Goal: Information Seeking & Learning: Understand process/instructions

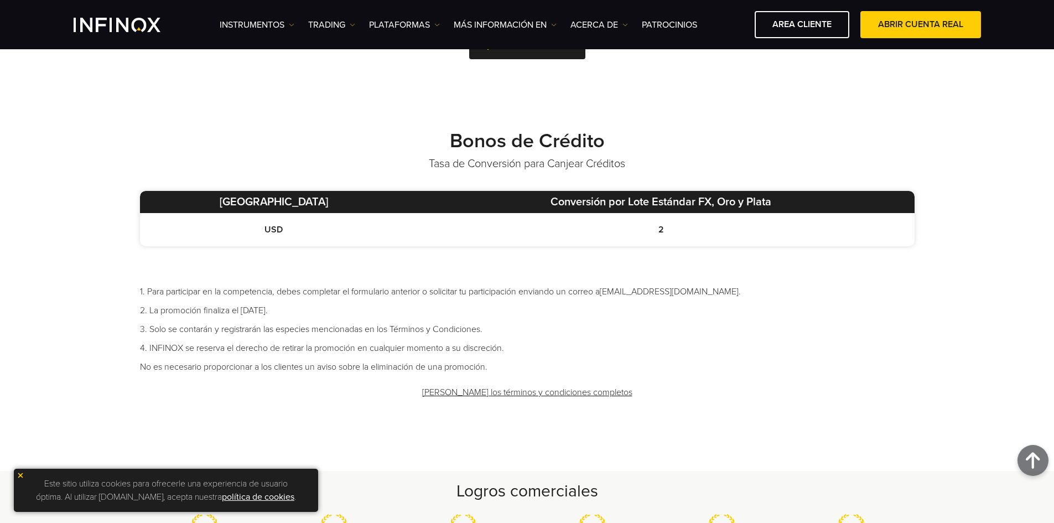
scroll to position [553, 0]
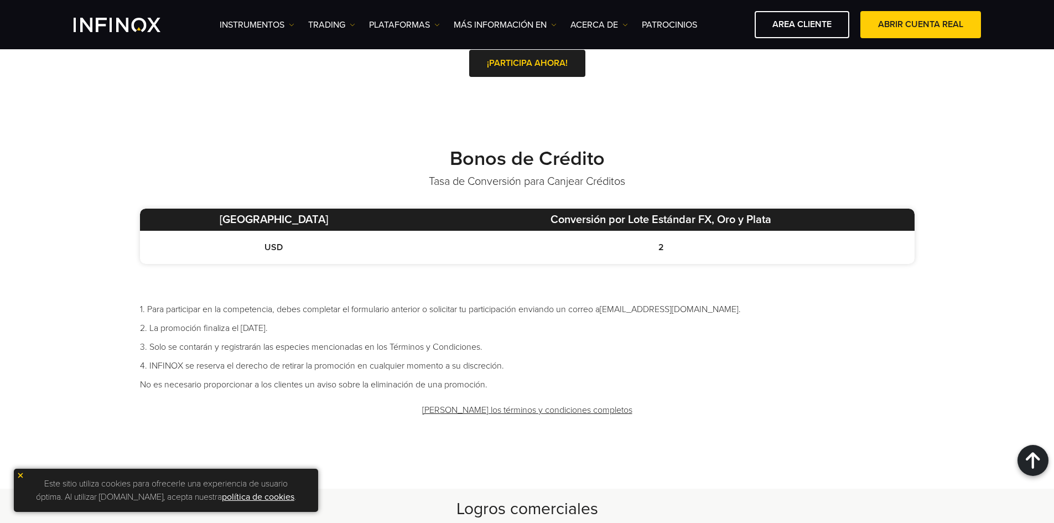
click at [509, 406] on link "[PERSON_NAME] los términos y condiciones completos" at bounding box center [527, 410] width 213 height 27
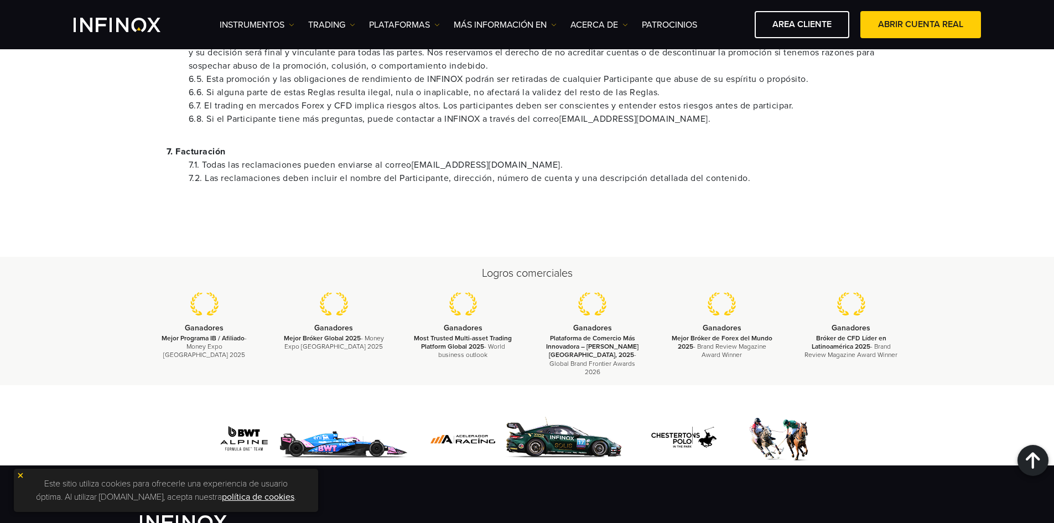
scroll to position [1162, 0]
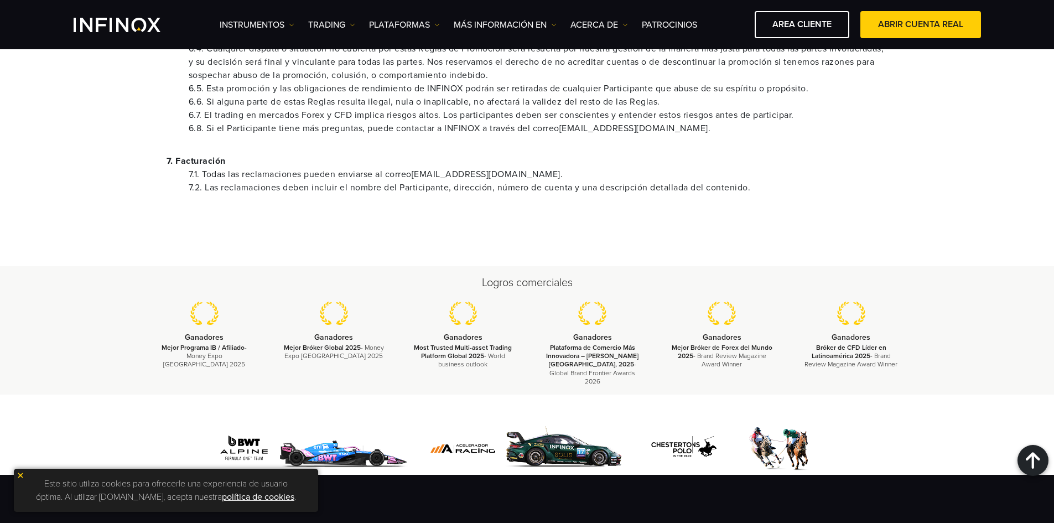
click at [140, 31] on img "INFINOX Logo" at bounding box center [117, 25] width 87 height 14
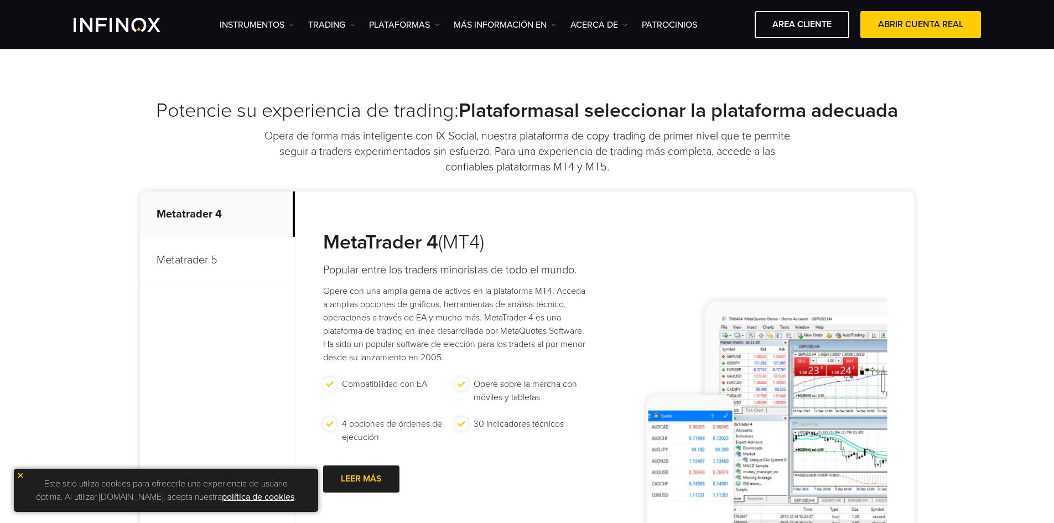
scroll to position [443, 0]
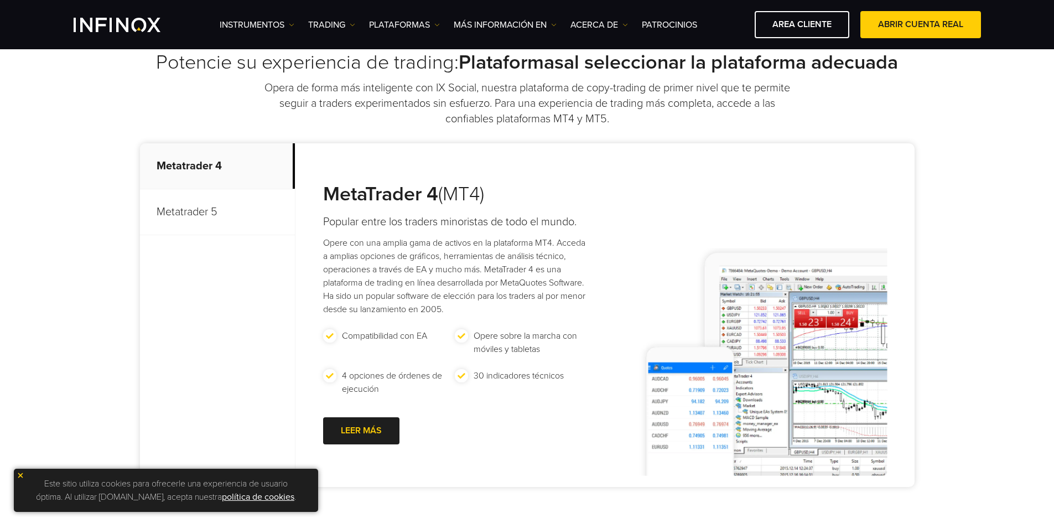
click at [171, 213] on p "Metatrader 5" at bounding box center [217, 212] width 155 height 46
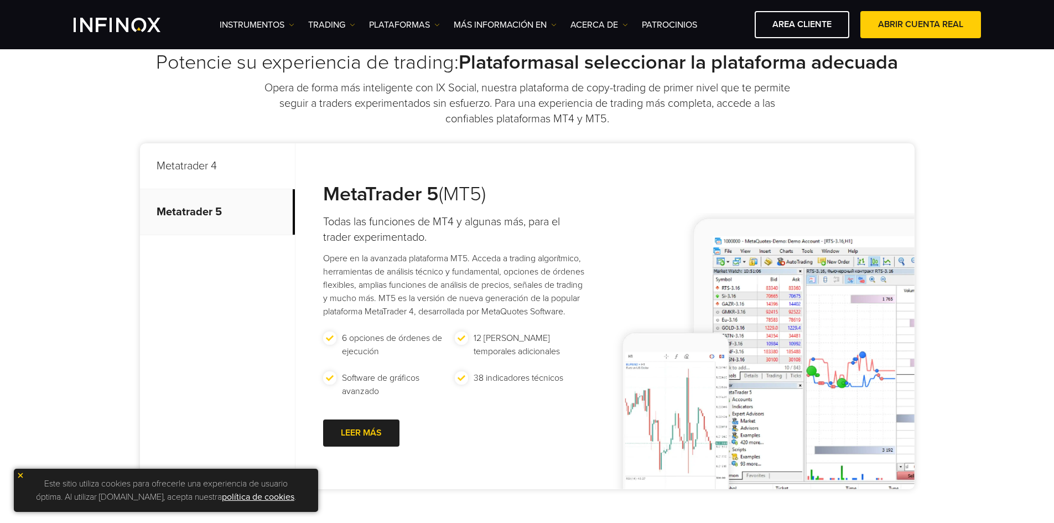
click at [187, 189] on p "Metatrader 4" at bounding box center [217, 166] width 155 height 46
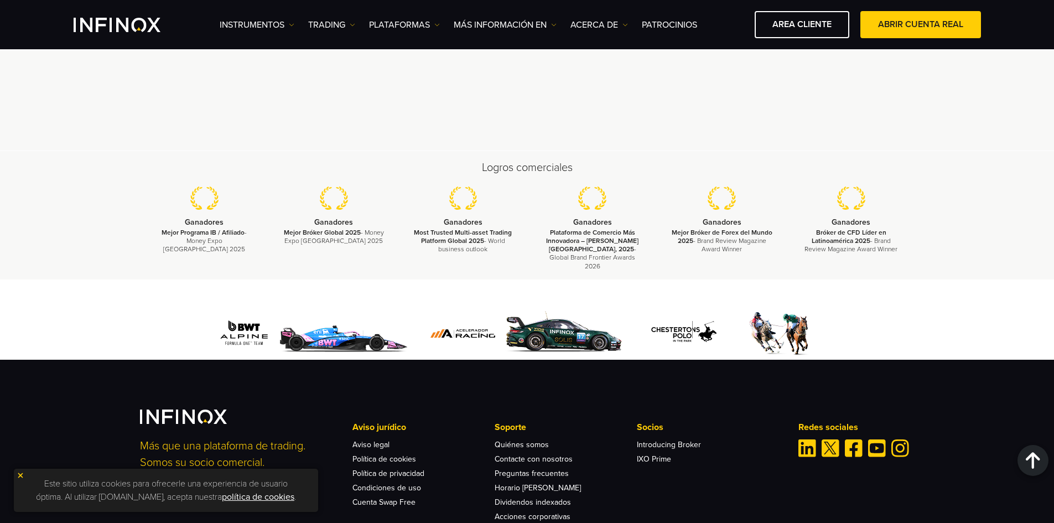
scroll to position [3501, 0]
